Goal: Task Accomplishment & Management: Use online tool/utility

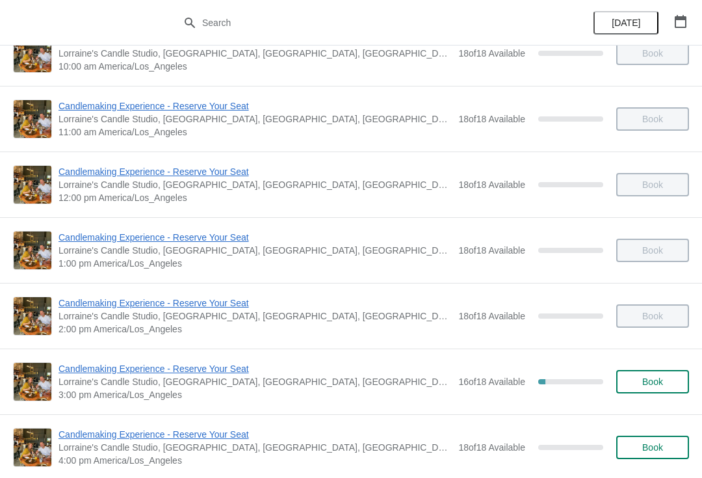
scroll to position [103, 0]
